Goal: Task Accomplishment & Management: Manage account settings

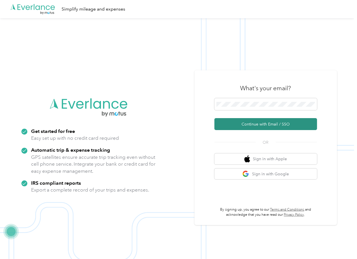
click at [236, 123] on button "Continue with Email / SSO" at bounding box center [265, 124] width 103 height 12
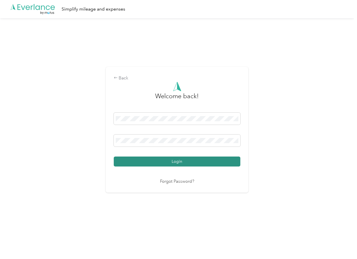
click at [138, 161] on button "Login" at bounding box center [177, 162] width 127 height 10
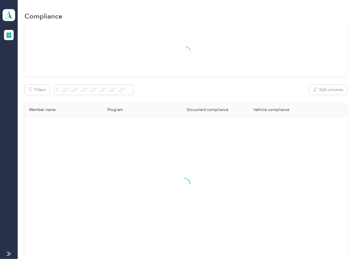
click at [208, 91] on div "Filters Edit columns" at bounding box center [186, 90] width 323 height 10
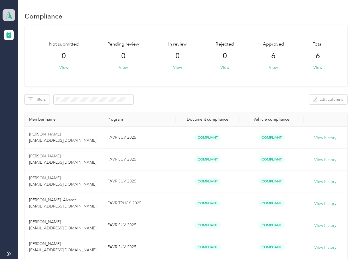
click at [10, 16] on polygon at bounding box center [10, 14] width 3 height 7
click at [28, 57] on div "Log out" at bounding box center [18, 60] width 22 height 6
